Goal: Contribute content

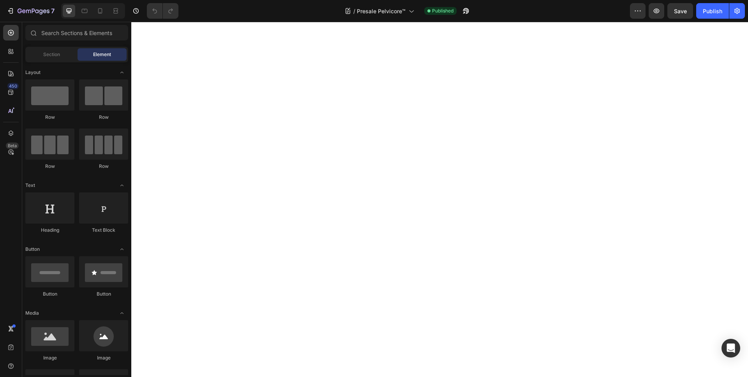
scroll to position [8721, 0]
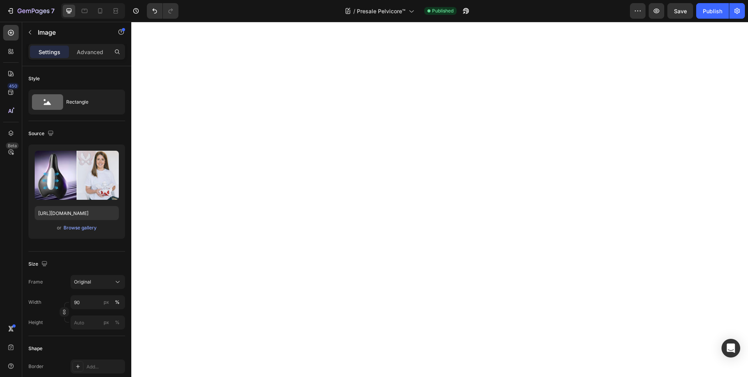
scroll to position [8751, 0]
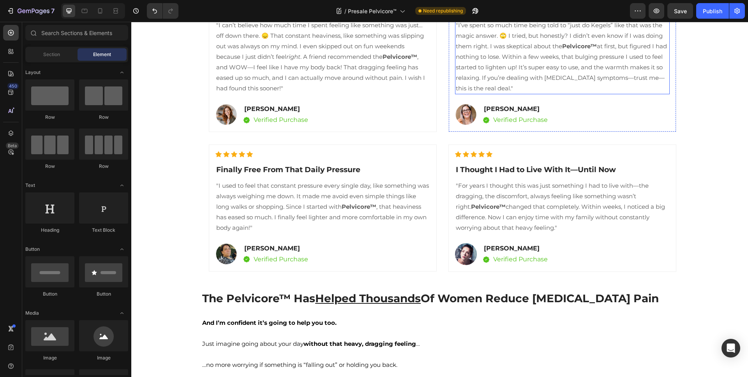
scroll to position [10155, 0]
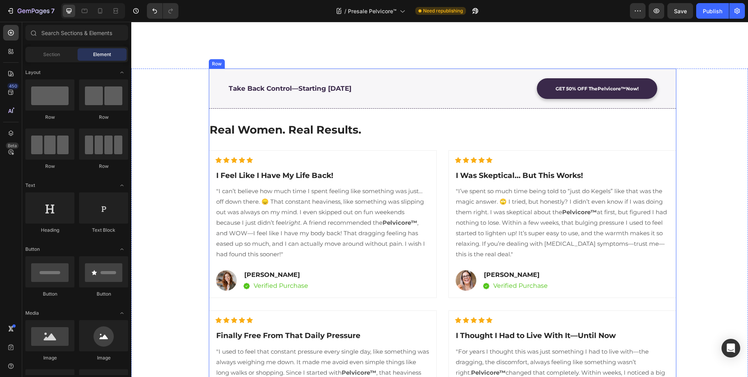
click at [444, 139] on div "Take Back Control—Starting [DATE] Text block GET 50% OFF The Pelvicore™ Now! Bu…" at bounding box center [443, 253] width 468 height 369
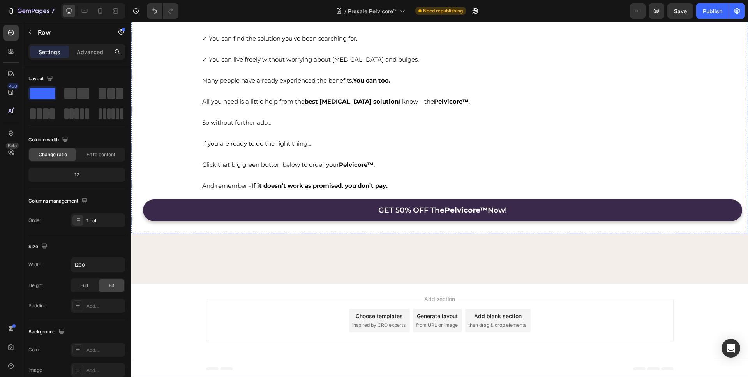
scroll to position [14409, 0]
click at [689, 12] on button "Save" at bounding box center [681, 11] width 26 height 16
click at [705, 13] on div "Publish" at bounding box center [712, 11] width 19 height 8
click at [99, 13] on icon at bounding box center [100, 10] width 4 height 5
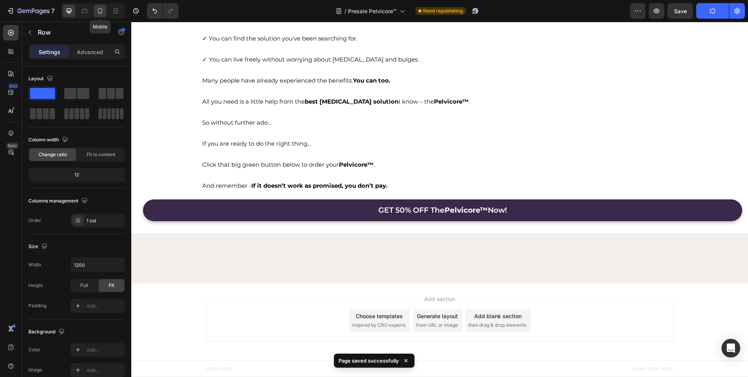
type input "100%"
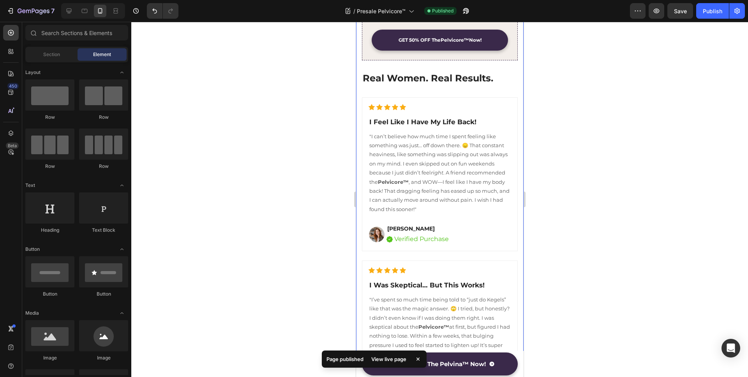
scroll to position [7238, 0]
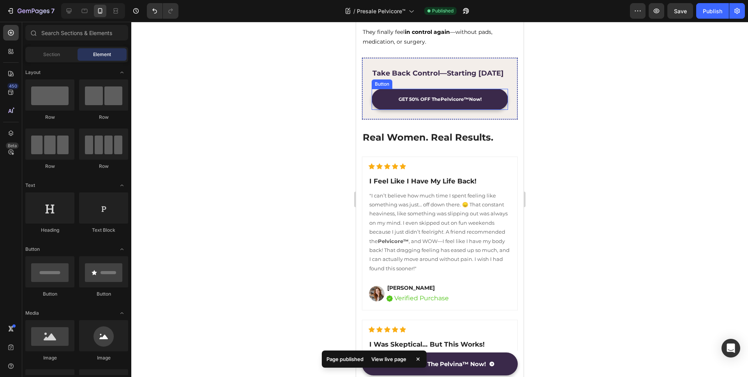
click at [494, 101] on link "GET 50% OFF The Pelvicore™ Now!" at bounding box center [439, 99] width 136 height 21
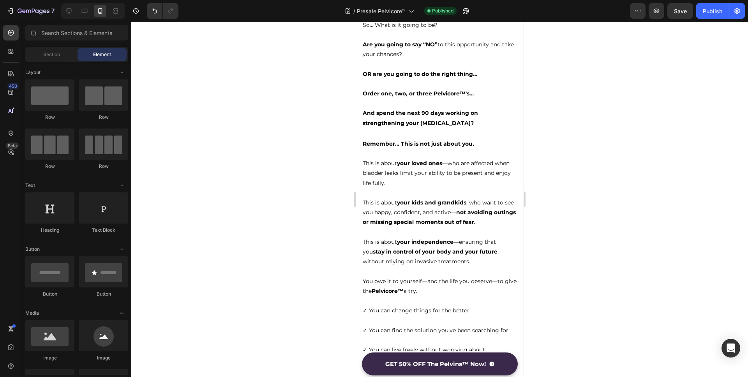
scroll to position [12364, 0]
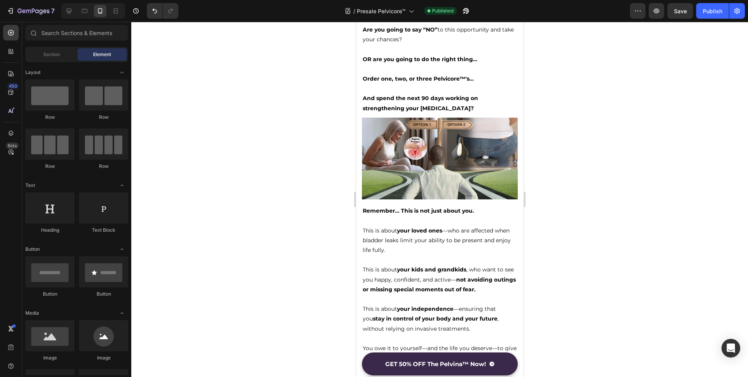
drag, startPoint x: 521, startPoint y: 244, endPoint x: 879, endPoint y: 286, distance: 360.6
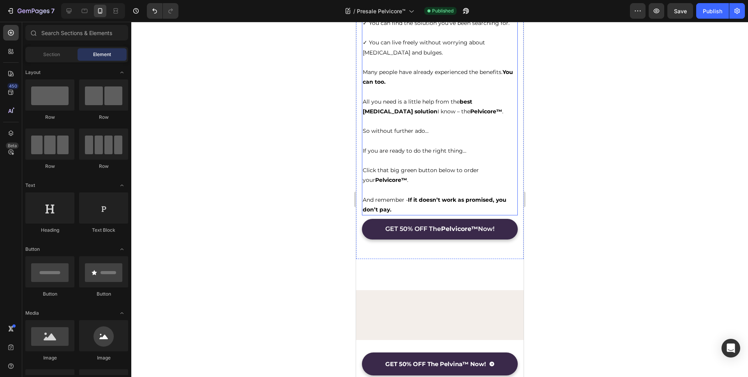
scroll to position [12868, 0]
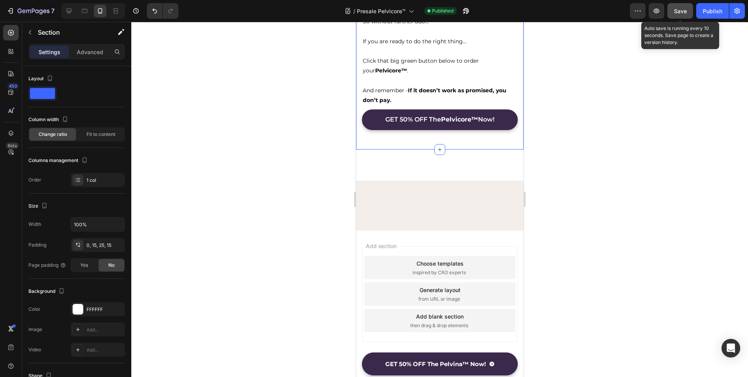
click at [687, 14] on span "Save" at bounding box center [680, 11] width 13 height 7
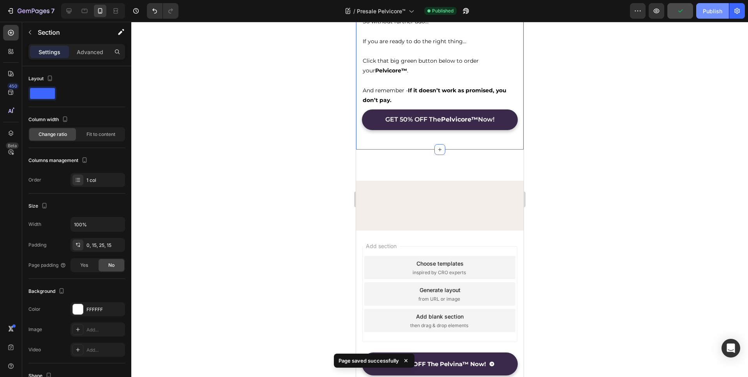
click at [704, 13] on div "Publish" at bounding box center [712, 11] width 19 height 8
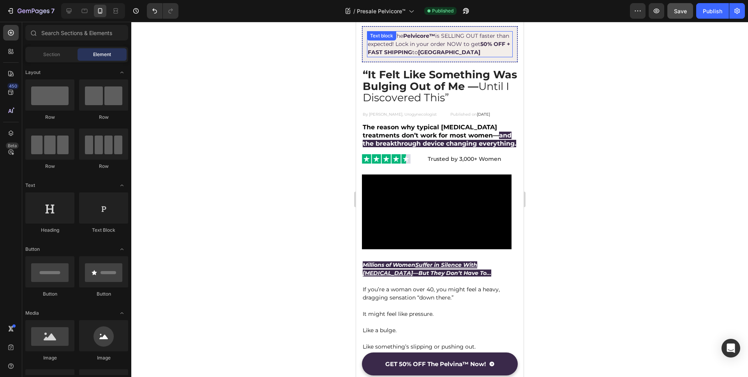
scroll to position [0, 0]
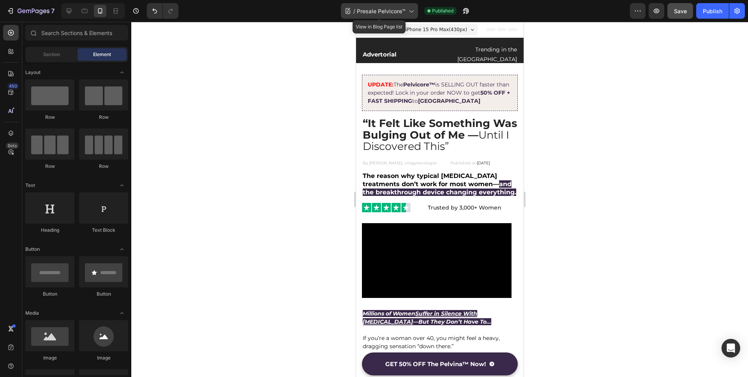
click at [410, 12] on icon at bounding box center [411, 11] width 8 height 8
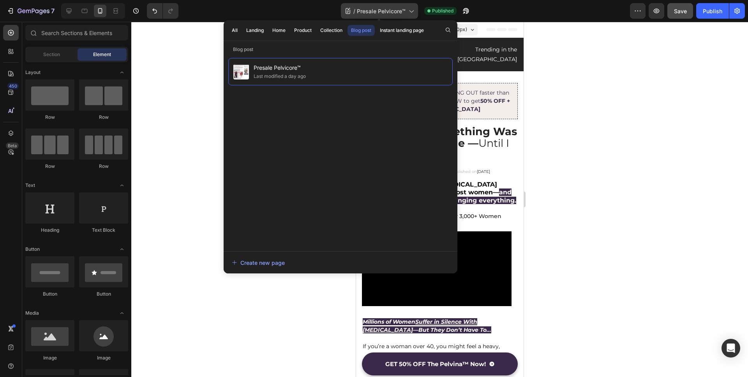
click at [411, 12] on icon at bounding box center [412, 12] width 4 height 2
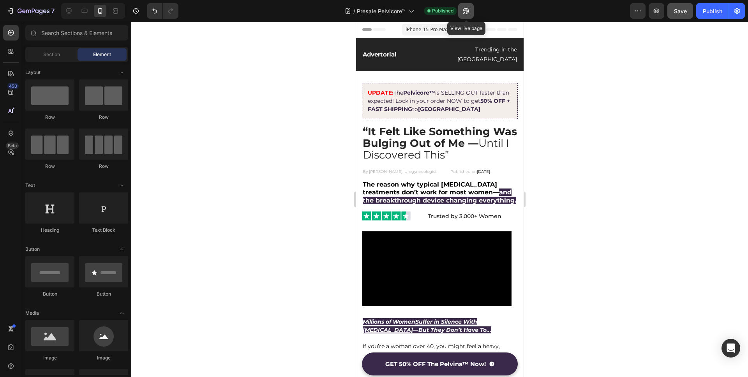
click at [468, 14] on icon "button" at bounding box center [466, 11] width 8 height 8
click at [30, 12] on icon "button" at bounding box center [28, 12] width 5 height 4
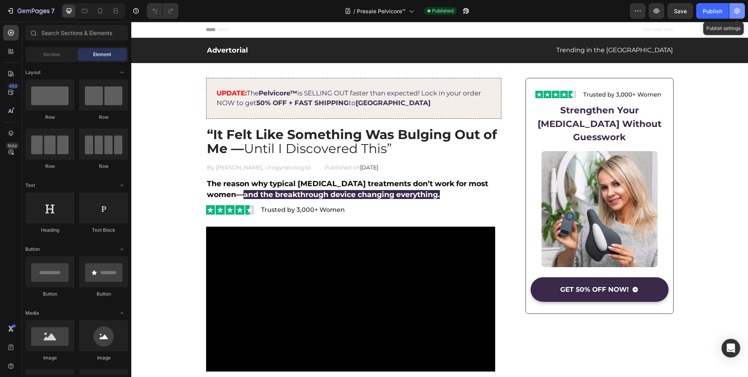
click at [736, 11] on icon "button" at bounding box center [737, 11] width 8 height 8
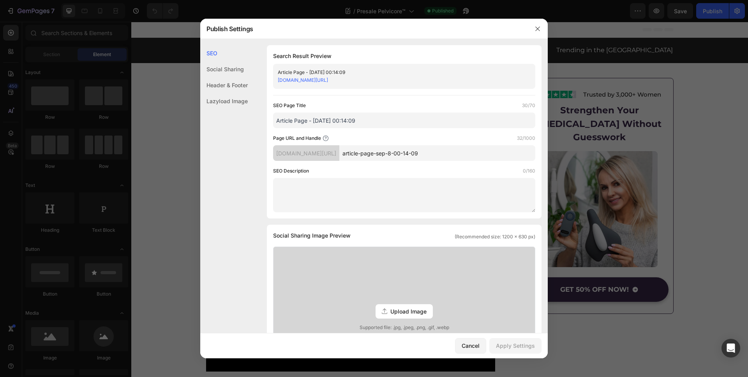
drag, startPoint x: 355, startPoint y: 119, endPoint x: 251, endPoint y: 118, distance: 104.8
click at [251, 118] on div "SEO Search Result Preview Article Page - Sep 8, 00:14:09 0vpcya-0t.myshopify.co…" at bounding box center [374, 323] width 348 height 556
drag, startPoint x: 491, startPoint y: 158, endPoint x: 377, endPoint y: 155, distance: 113.8
click at [378, 155] on div "0vpcya-0t.myshopify.com/blogs/news/ article-page-sep-8-00-14-09" at bounding box center [404, 153] width 262 height 16
click at [465, 158] on input "article-page-sep-8-00-14-09" at bounding box center [437, 153] width 196 height 16
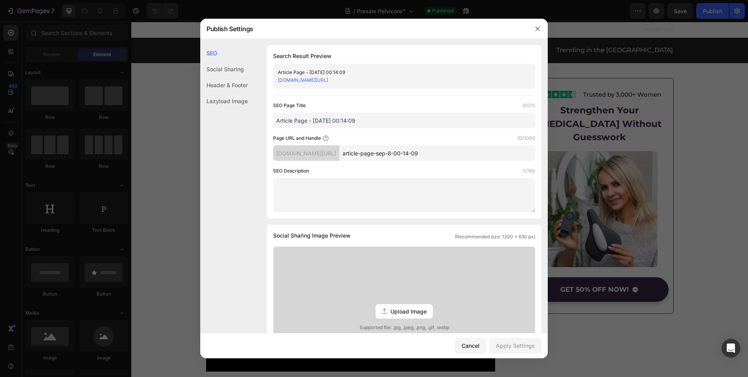
drag, startPoint x: 421, startPoint y: 154, endPoint x: 372, endPoint y: 154, distance: 49.1
click at [372, 154] on div "0vpcya-0t.myshopify.com/blogs/news/ article-page-sep-8-00-14-09" at bounding box center [404, 153] width 262 height 16
click at [466, 153] on input "article-page-sep-8-00-14-09" at bounding box center [437, 153] width 196 height 16
drag, startPoint x: 463, startPoint y: 154, endPoint x: 381, endPoint y: 154, distance: 81.8
click at [381, 154] on input "article-page-sep-8-00-14-09" at bounding box center [437, 153] width 196 height 16
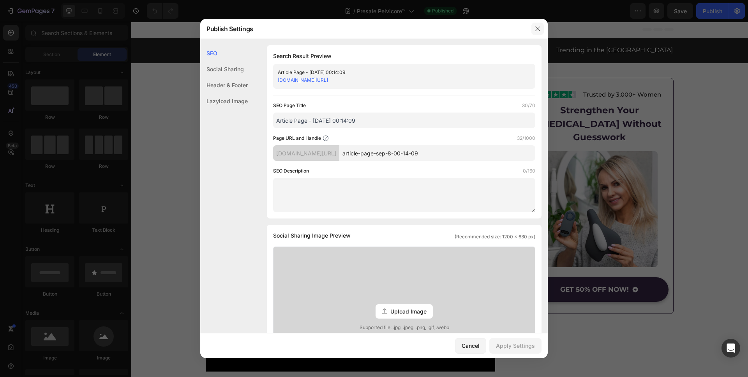
click at [538, 30] on icon "button" at bounding box center [538, 29] width 6 height 6
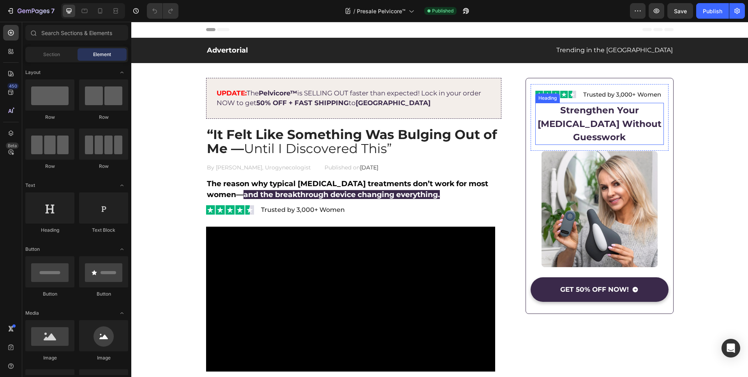
click at [584, 111] on h2 "Strengthen Your [MEDICAL_DATA] Without Guesswork" at bounding box center [599, 124] width 128 height 42
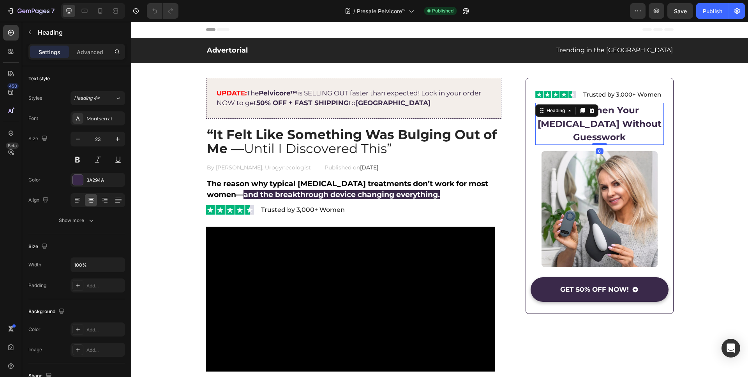
click at [577, 121] on h2 "Strengthen Your [MEDICAL_DATA] Without Guesswork" at bounding box center [599, 124] width 128 height 42
click at [577, 121] on p "Strengthen Your [MEDICAL_DATA] Without Guesswork" at bounding box center [599, 124] width 127 height 41
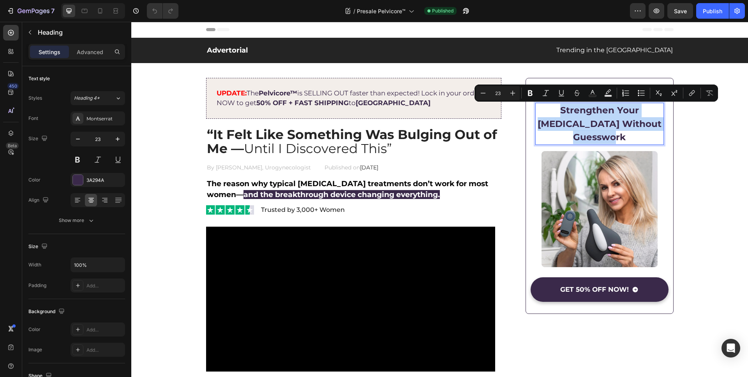
click at [567, 123] on p "Strengthen Your [MEDICAL_DATA] Without Guesswork" at bounding box center [599, 124] width 127 height 41
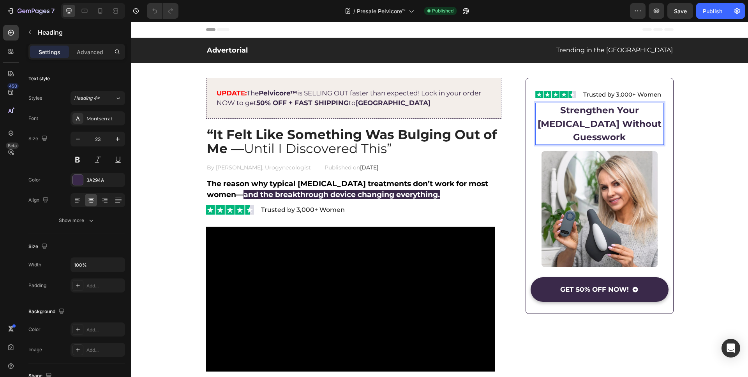
click at [562, 111] on p "Strengthen Your [MEDICAL_DATA] Without Guesswork" at bounding box center [599, 124] width 127 height 41
drag, startPoint x: 562, startPoint y: 111, endPoint x: 551, endPoint y: 122, distance: 15.2
click at [551, 122] on p "Strengthen Your [MEDICAL_DATA] Without Guesswork" at bounding box center [599, 124] width 127 height 41
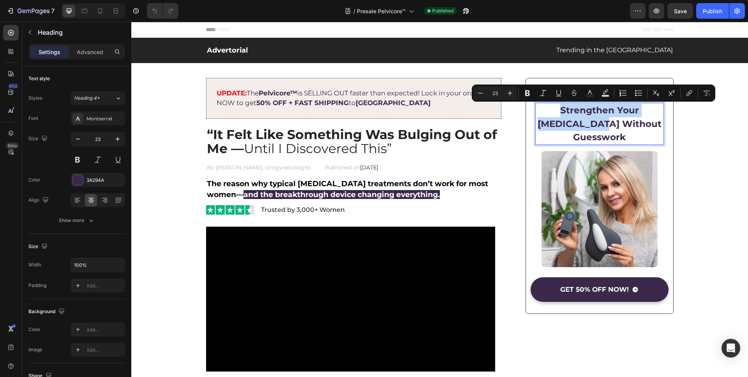
copy p "Strengthen Your Pelvic Floor"
click at [741, 12] on button "button" at bounding box center [737, 11] width 16 height 16
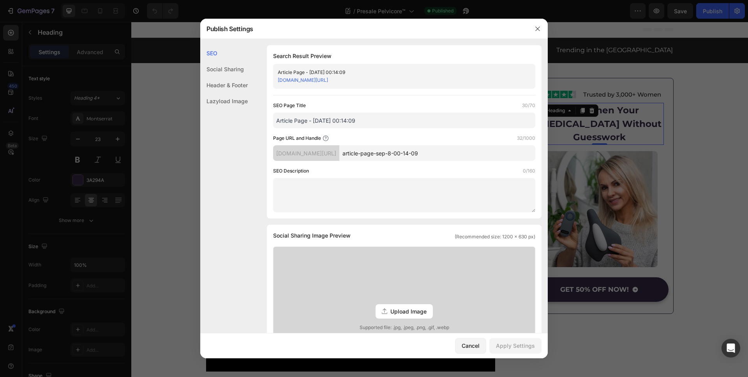
drag, startPoint x: 375, startPoint y: 119, endPoint x: 228, endPoint y: 117, distance: 146.9
click at [228, 117] on div "SEO Social Sharing Header & Footer Lazyload Image SEO Search Result Preview Art…" at bounding box center [374, 323] width 348 height 556
paste input "Strengthen Your Pelvic Floor"
type input "Strengthen Your Pelvic Floor"
drag, startPoint x: 397, startPoint y: 152, endPoint x: 346, endPoint y: 151, distance: 50.7
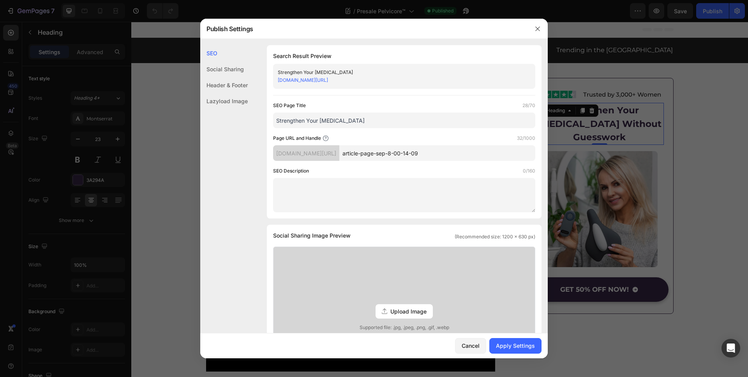
click at [348, 151] on div "0vpcya-0t.myshopify.com/blogs/news/ article-page-sep-8-00-14-09" at bounding box center [404, 153] width 262 height 16
paste input "Strengthen Your Pelvic Floor"
type input "Strengthen-Your-Pelvic-Floor"
click at [403, 142] on div "Page URL and Handle 32/1000 0vpcya-0t.myshopify.com/blogs/news/ Strengthen-Your…" at bounding box center [404, 147] width 262 height 26
click at [522, 346] on div "Apply Settings" at bounding box center [515, 346] width 39 height 8
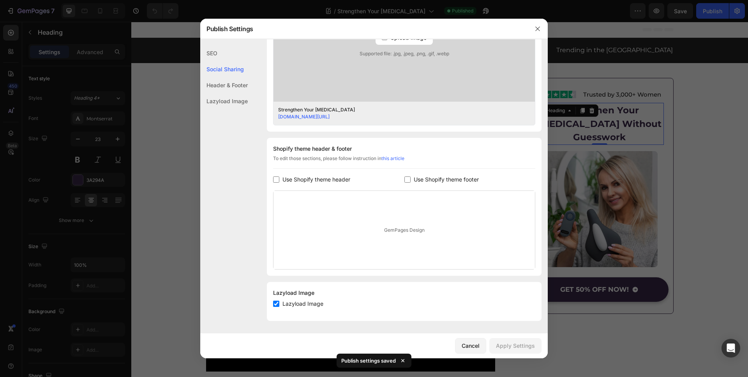
scroll to position [152, 0]
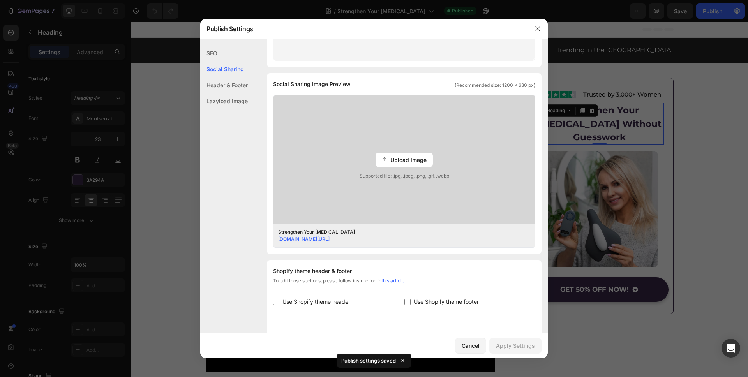
click at [399, 163] on span "Upload Image" at bounding box center [408, 160] width 36 height 8
click at [0, 0] on input "Upload Image Supported file: .jpg, .jpeg, .png, .gif, .webp" at bounding box center [0, 0] width 0 height 0
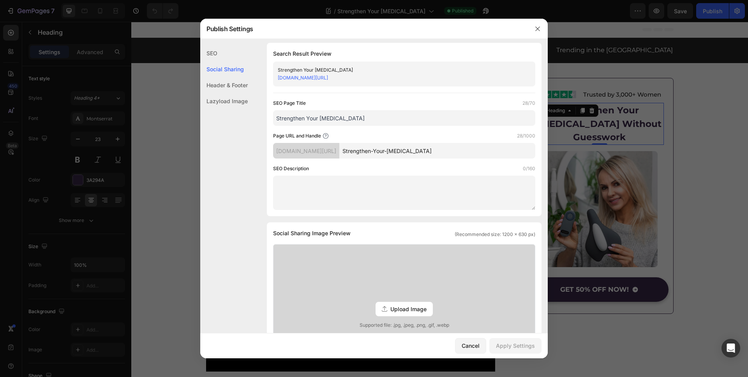
scroll to position [0, 0]
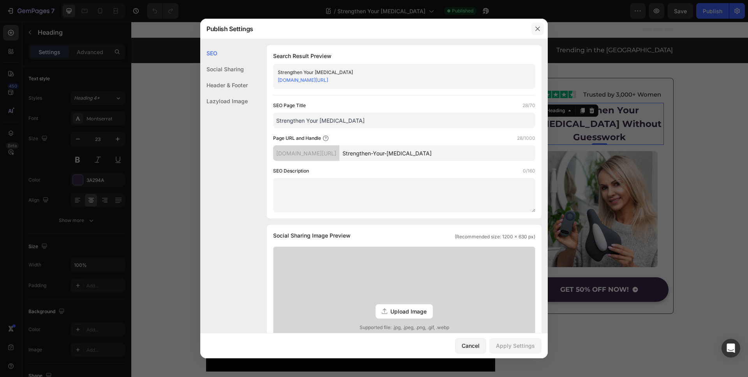
click at [540, 29] on icon "button" at bounding box center [538, 29] width 6 height 6
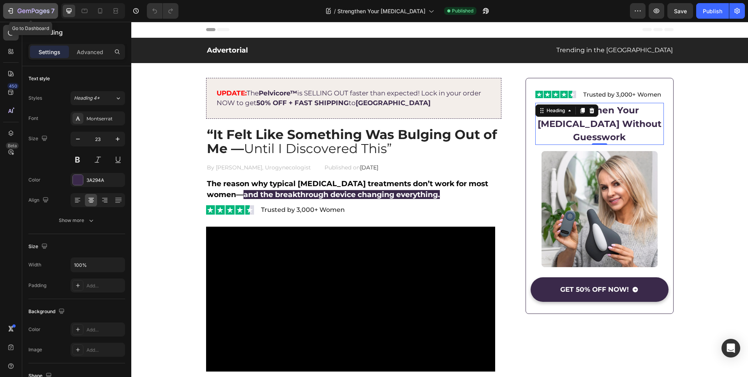
click at [15, 5] on button "7" at bounding box center [30, 11] width 55 height 16
